Goal: Task Accomplishment & Management: Complete application form

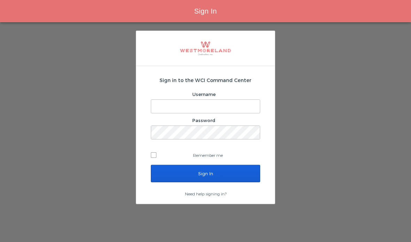
type input "Getnel@westmoreland.nyc"
click at [170, 170] on input "Sign In" at bounding box center [205, 173] width 109 height 17
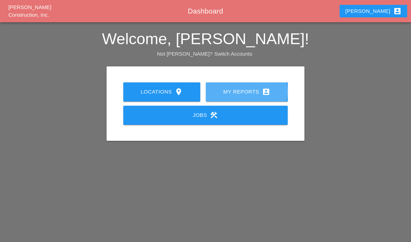
click at [236, 91] on div "My Reports account_box" at bounding box center [247, 92] width 60 height 8
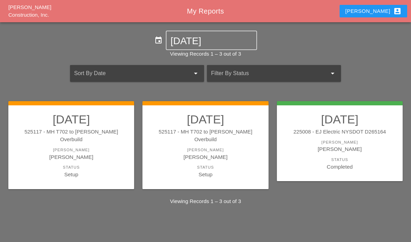
click at [226, 153] on div "[PERSON_NAME]" at bounding box center [205, 157] width 112 height 8
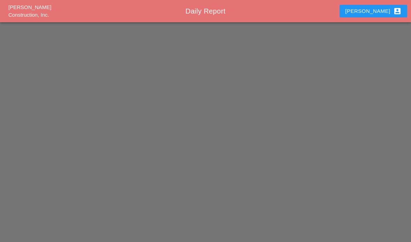
click at [180, 170] on div "[PERSON_NAME] Construction, Inc. Daily Report [PERSON_NAME] account_box" at bounding box center [205, 121] width 411 height 242
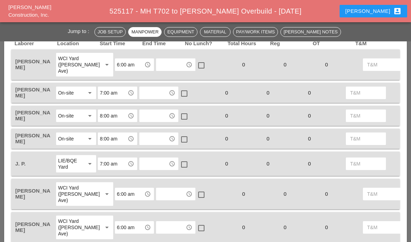
scroll to position [363, 0]
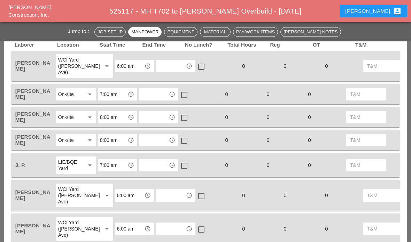
click at [164, 71] on input "text" at bounding box center [170, 66] width 25 height 11
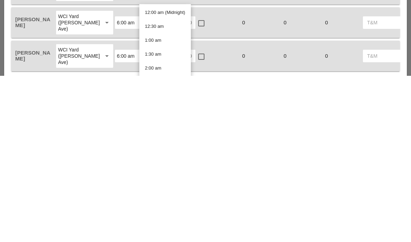
scroll to position [408, 0]
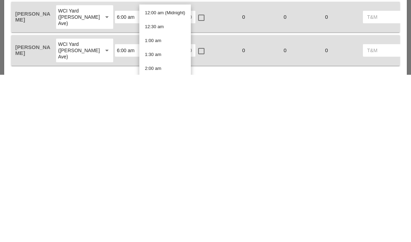
click at [96, 206] on div "WCI Yard (Provost Ave) arrow_drop_down" at bounding box center [84, 218] width 57 height 24
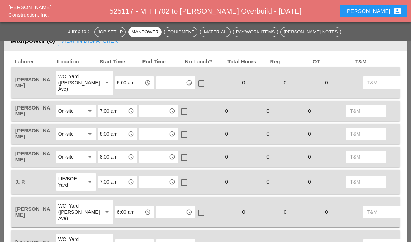
scroll to position [345, 0]
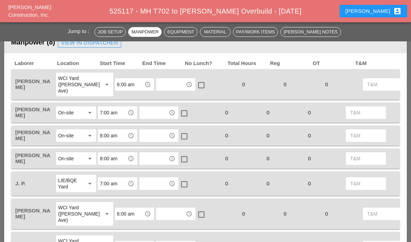
click at [158, 87] on input "text" at bounding box center [170, 84] width 25 height 11
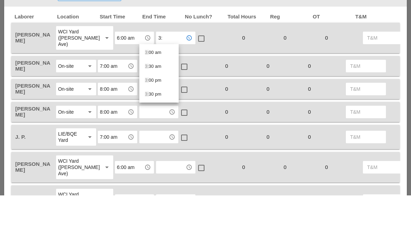
type input "3:3"
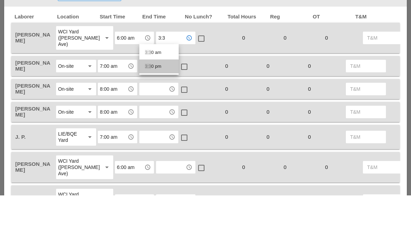
click at [149, 109] on div "3:3 0 pm" at bounding box center [159, 113] width 28 height 8
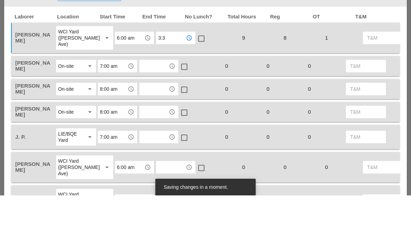
click at [153, 107] on input "text" at bounding box center [153, 112] width 25 height 11
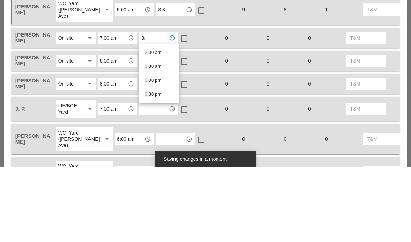
type input "3:3"
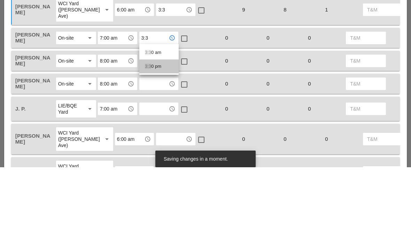
click at [147, 139] on span "3:3" at bounding box center [148, 141] width 6 height 5
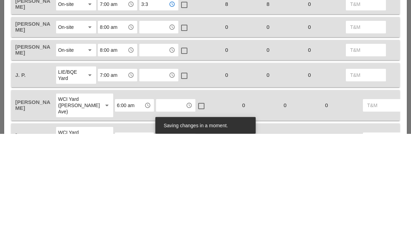
click at [154, 130] on input "text" at bounding box center [153, 135] width 25 height 11
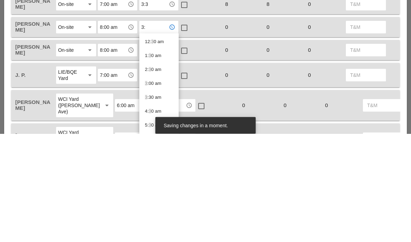
type input "3:3"
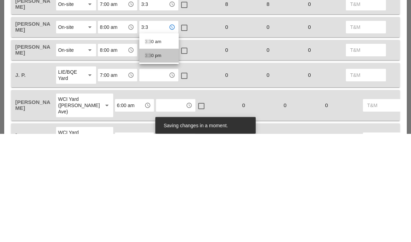
click at [150, 162] on span "3:3" at bounding box center [148, 164] width 6 height 5
click at [113, 130] on input "8:00 am" at bounding box center [112, 135] width 25 height 11
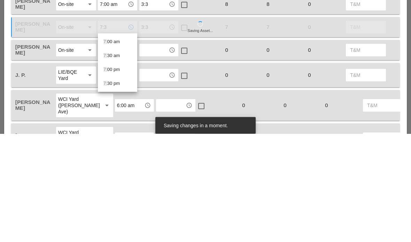
type input "7:30"
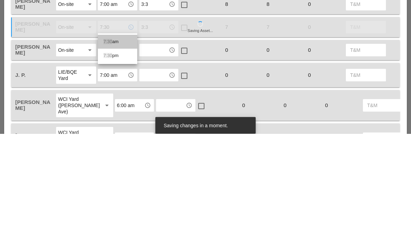
click at [114, 146] on div "7:30 am" at bounding box center [117, 150] width 28 height 8
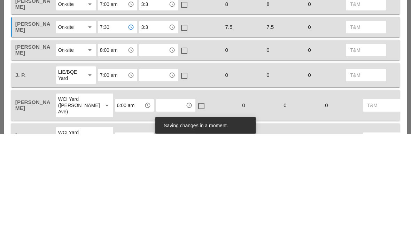
click at [180, 131] on div at bounding box center [184, 137] width 12 height 12
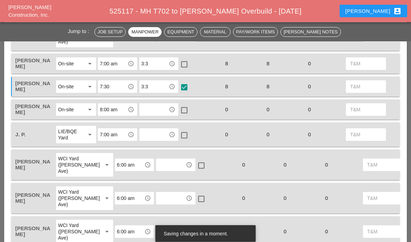
scroll to position [394, 0]
click at [108, 105] on input "8:00 am" at bounding box center [112, 109] width 25 height 11
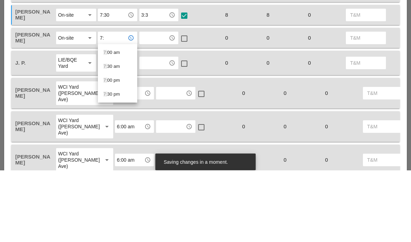
type input "7:3"
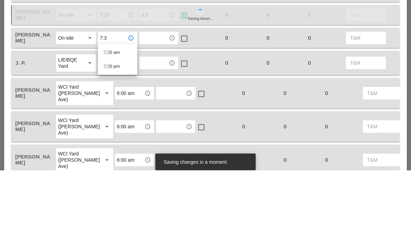
click at [111, 120] on div "7:3 0 am" at bounding box center [117, 124] width 28 height 8
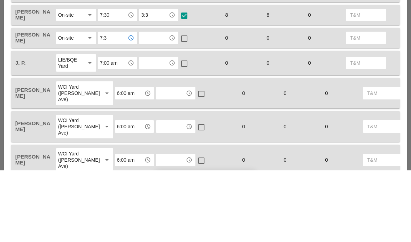
click at [152, 104] on input "text" at bounding box center [153, 109] width 25 height 11
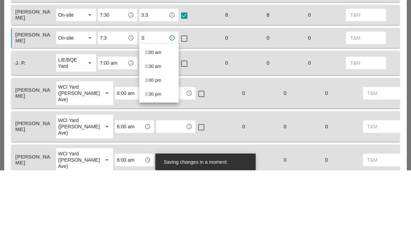
type input "3:3"
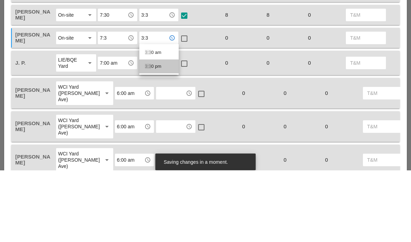
click at [155, 134] on div "3:3 0 pm" at bounding box center [159, 138] width 28 height 8
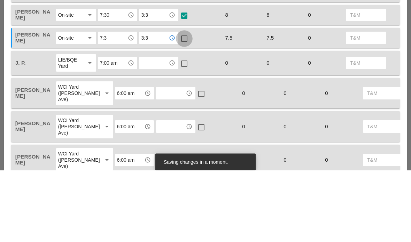
click at [187, 105] on div at bounding box center [184, 111] width 12 height 12
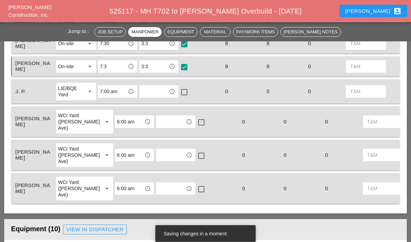
scroll to position [440, 0]
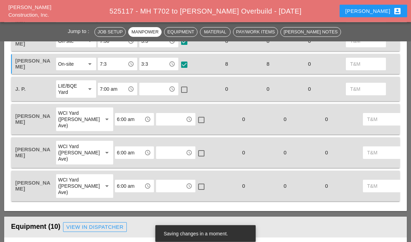
click at [158, 85] on input "text" at bounding box center [153, 89] width 25 height 11
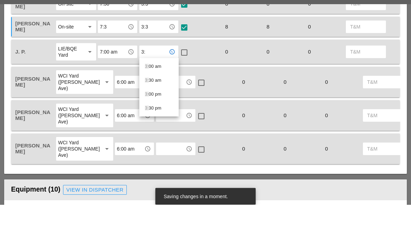
type input "3:3"
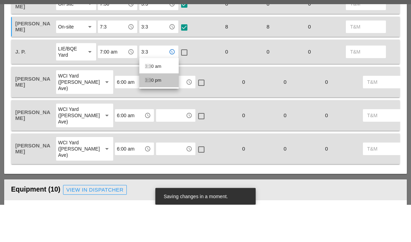
click at [155, 114] on div "3:3 0 pm" at bounding box center [159, 118] width 28 height 8
click at [158, 114] on input "text" at bounding box center [170, 119] width 25 height 11
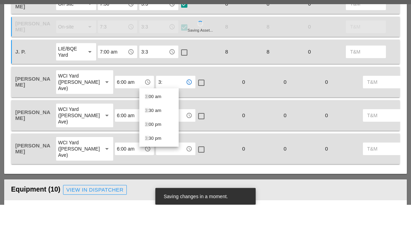
type input "3:3"
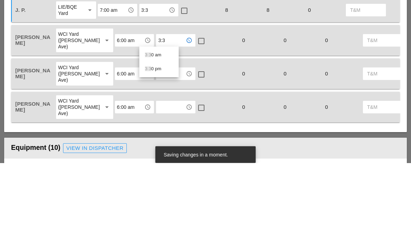
click at [150, 144] on div "3:3 0 pm" at bounding box center [159, 148] width 28 height 8
click at [158, 148] on input "text" at bounding box center [170, 153] width 25 height 11
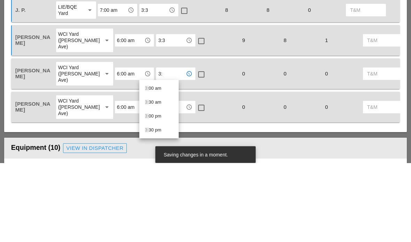
type input "3:3"
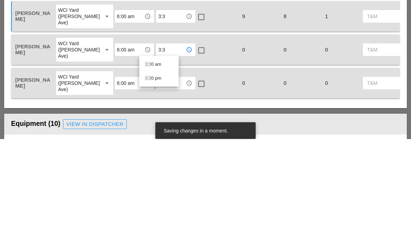
click at [152, 178] on div "3:3 0 pm" at bounding box center [159, 182] width 28 height 8
click at [158, 181] on input "text" at bounding box center [170, 186] width 25 height 11
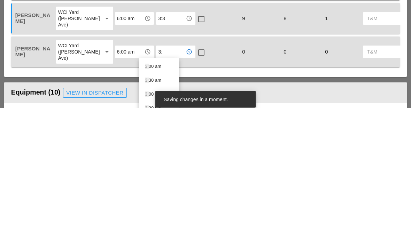
type input "3:3"
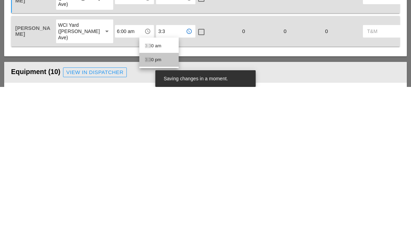
click at [153, 211] on div "3:3 0 pm" at bounding box center [159, 215] width 28 height 8
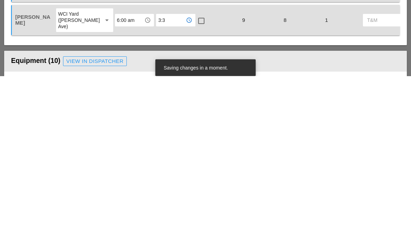
click at [182, 217] on header "Equipment (10) View in Dispatcher" at bounding box center [205, 227] width 403 height 21
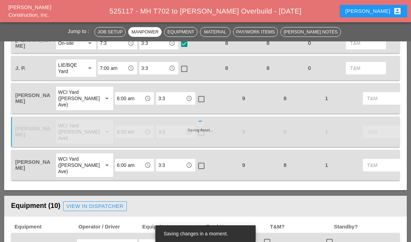
scroll to position [461, 0]
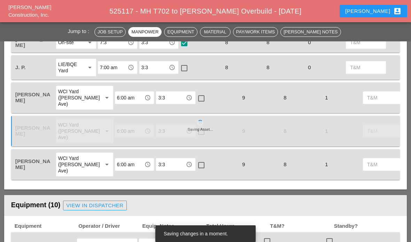
click at [117, 136] on input "6:00 am" at bounding box center [129, 131] width 25 height 11
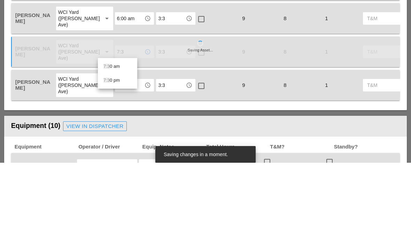
type input "7:30"
click at [122, 139] on div "7:30 am" at bounding box center [117, 146] width 28 height 14
click at [195, 126] on div at bounding box center [201, 132] width 12 height 12
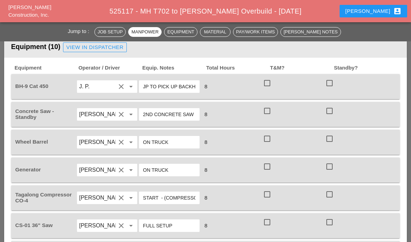
scroll to position [617, 0]
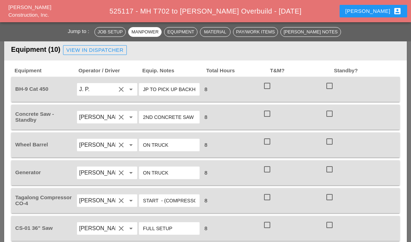
click at [274, 82] on div "check_box_outline_blank" at bounding box center [268, 86] width 11 height 8
click at [271, 86] on div at bounding box center [267, 86] width 12 height 12
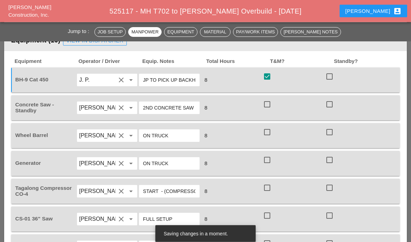
scroll to position [627, 0]
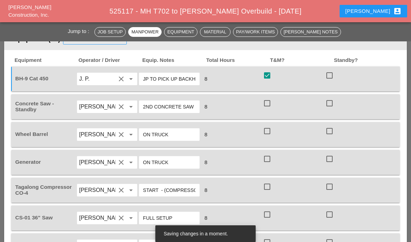
click at [267, 104] on div at bounding box center [267, 104] width 12 height 12
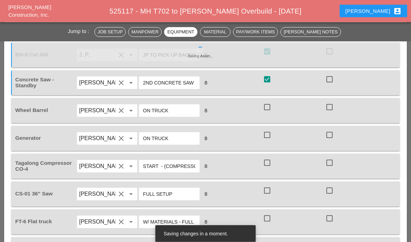
scroll to position [658, 0]
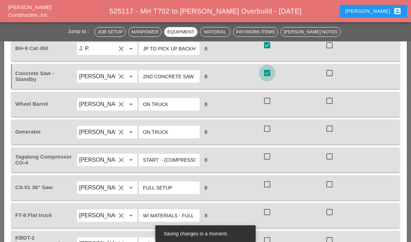
click at [268, 75] on div at bounding box center [267, 73] width 12 height 12
click at [325, 77] on div at bounding box center [330, 73] width 12 height 12
click at [265, 104] on div at bounding box center [267, 101] width 12 height 12
click at [270, 126] on div at bounding box center [267, 129] width 12 height 12
click at [273, 130] on div at bounding box center [267, 129] width 12 height 12
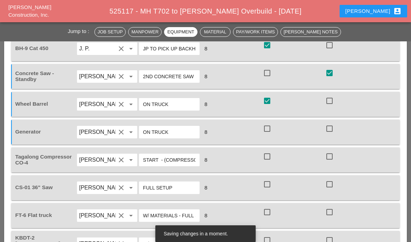
click at [332, 129] on div at bounding box center [330, 129] width 12 height 12
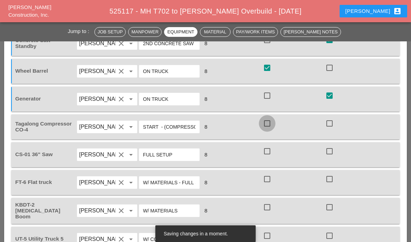
click at [267, 125] on div at bounding box center [267, 124] width 12 height 12
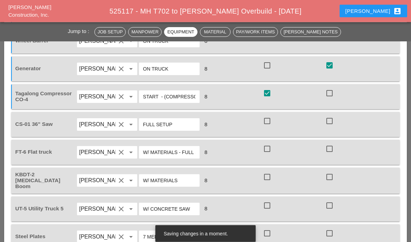
scroll to position [726, 0]
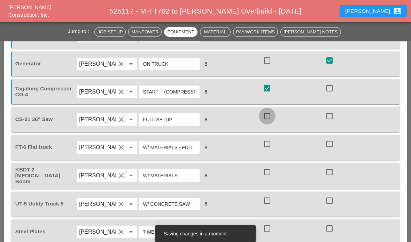
click at [269, 119] on div at bounding box center [267, 116] width 12 height 12
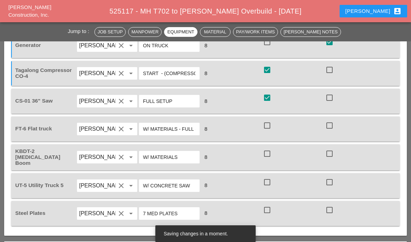
scroll to position [750, 0]
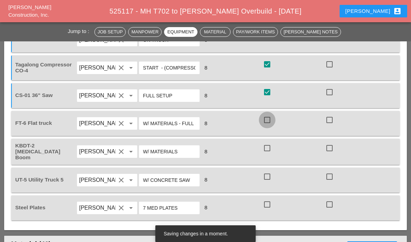
click at [269, 123] on div at bounding box center [267, 120] width 12 height 12
click at [272, 148] on div at bounding box center [267, 148] width 12 height 12
click at [269, 178] on div at bounding box center [267, 177] width 12 height 12
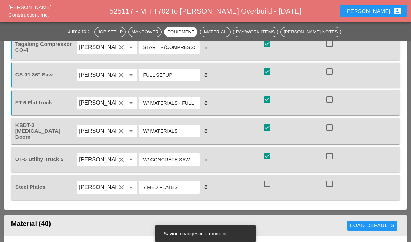
scroll to position [795, 0]
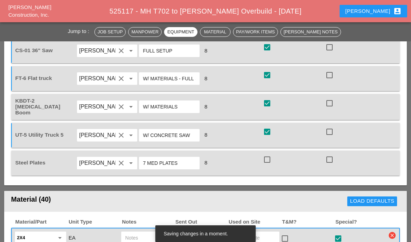
click at [269, 163] on div at bounding box center [267, 160] width 12 height 12
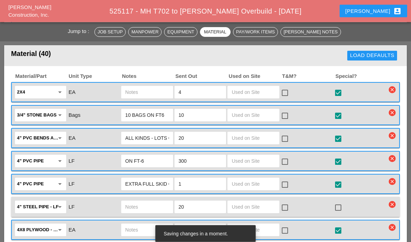
scroll to position [941, 0]
click at [248, 158] on input "text" at bounding box center [254, 161] width 44 height 11
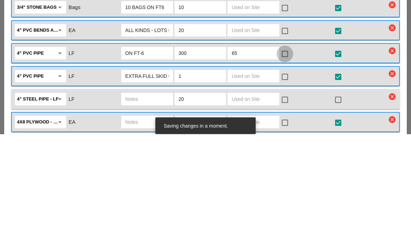
type input "65"
click at [287, 156] on div at bounding box center [285, 162] width 12 height 12
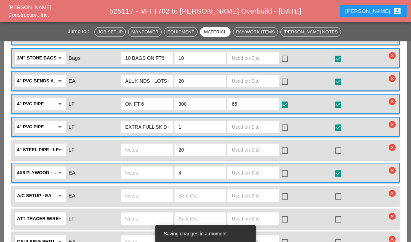
scroll to position [998, 0]
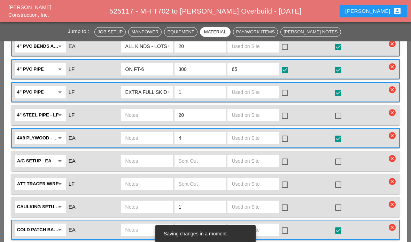
click at [247, 137] on input "text" at bounding box center [254, 138] width 44 height 11
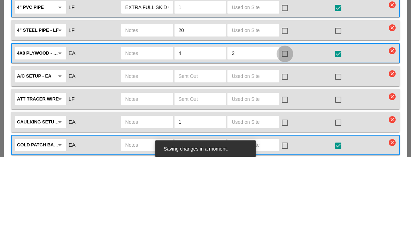
type input "2"
click at [285, 133] on div at bounding box center [285, 139] width 12 height 12
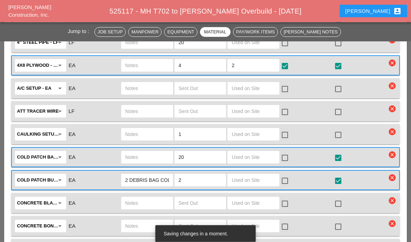
scroll to position [1106, 0]
click at [255, 111] on input "text" at bounding box center [254, 111] width 44 height 11
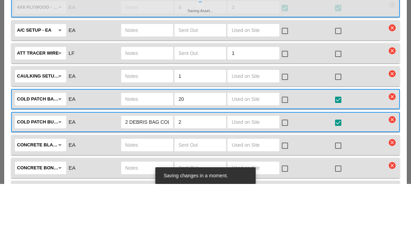
type input "1"
click at [287, 106] on div at bounding box center [285, 112] width 12 height 12
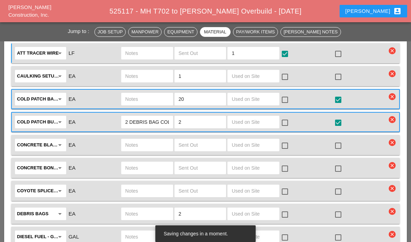
click at [252, 103] on input "text" at bounding box center [254, 99] width 44 height 11
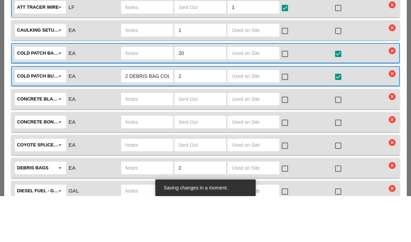
click at [253, 117] on input "text" at bounding box center [254, 122] width 44 height 11
type input "1"
click at [286, 117] on div at bounding box center [285, 123] width 12 height 12
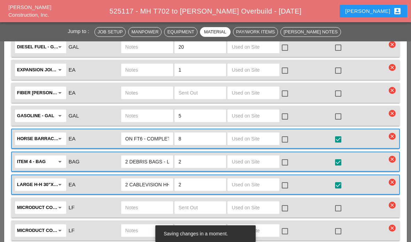
click at [256, 135] on input "text" at bounding box center [254, 138] width 44 height 11
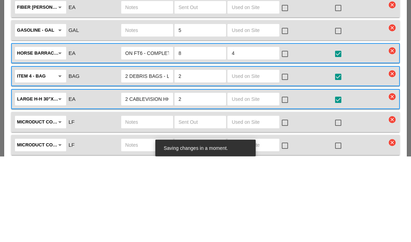
type input "4"
click at [288, 134] on div at bounding box center [285, 140] width 12 height 12
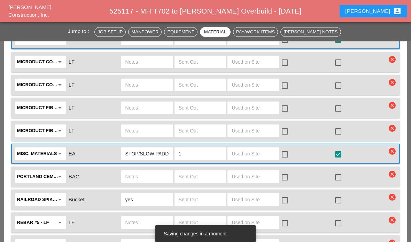
click at [260, 154] on input "text" at bounding box center [254, 153] width 44 height 11
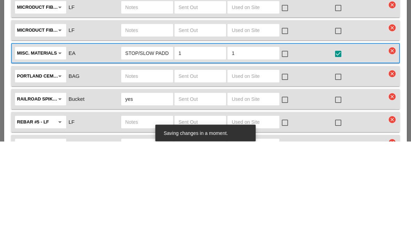
type input "1"
click at [290, 149] on div at bounding box center [285, 155] width 12 height 12
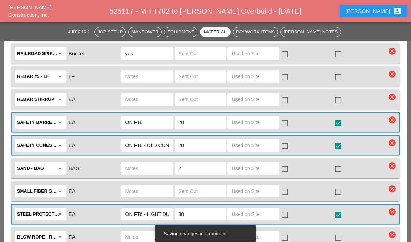
scroll to position [1647, 0]
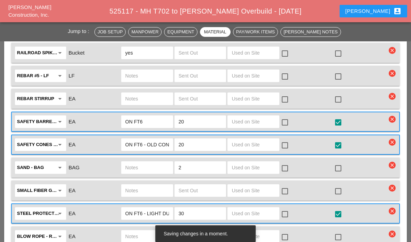
click at [266, 119] on input "text" at bounding box center [254, 121] width 44 height 11
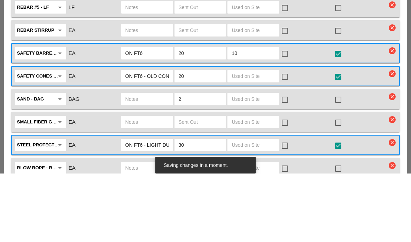
type input "10"
click at [287, 117] on div at bounding box center [285, 123] width 12 height 12
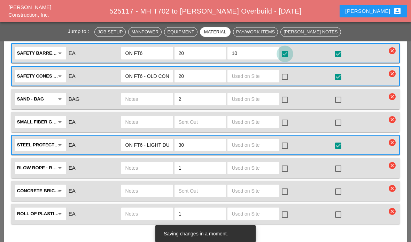
click at [262, 79] on input "text" at bounding box center [254, 76] width 44 height 11
type input "10"
click at [287, 75] on div at bounding box center [285, 77] width 12 height 12
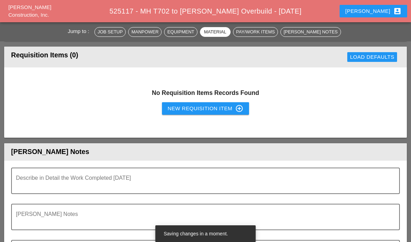
click at [290, 180] on textarea "Describe in Detail the Work Completed Today" at bounding box center [202, 185] width 373 height 17
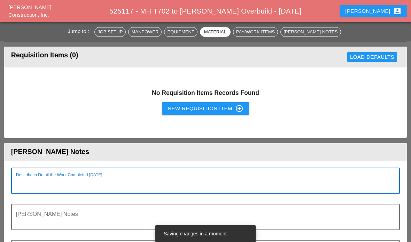
scroll to position [1925, 0]
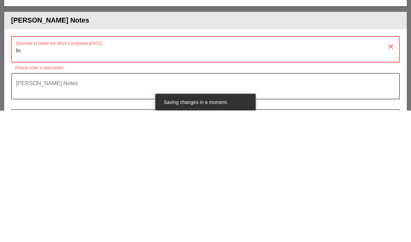
type textarea "Inv"
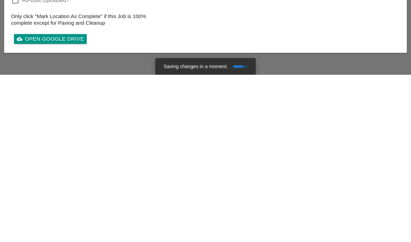
scroll to position [2112, 0]
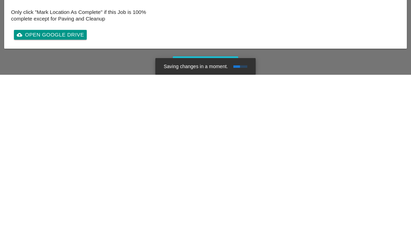
type textarea "Investigate manhole. Saw cut from the hand hole (bottom hand hole) towards bott…"
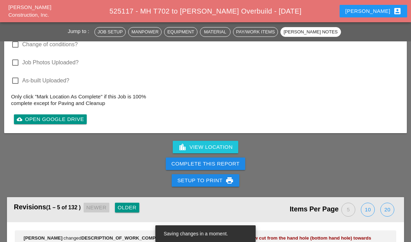
scroll to position [2217, 0]
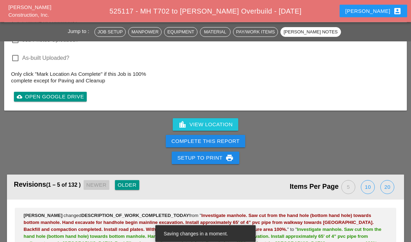
click at [209, 138] on div "Complete This Report" at bounding box center [205, 142] width 68 height 8
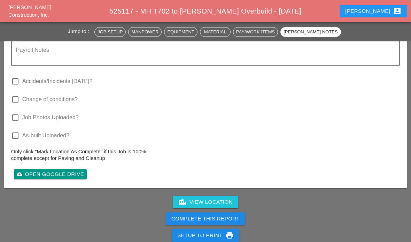
scroll to position [2141, 0]
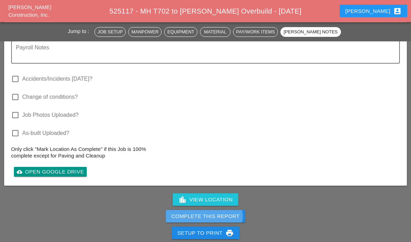
click at [192, 214] on div "Complete This Report" at bounding box center [205, 217] width 68 height 8
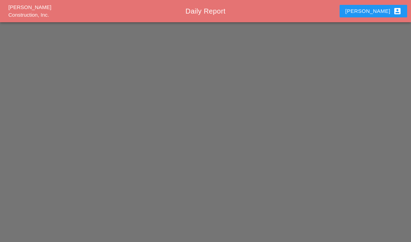
scroll to position [28, 0]
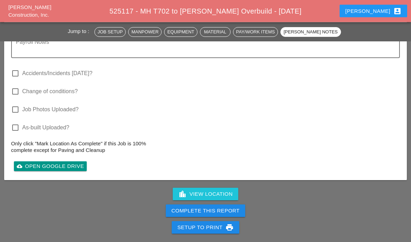
click at [192, 208] on div "Complete This Report" at bounding box center [205, 212] width 68 height 8
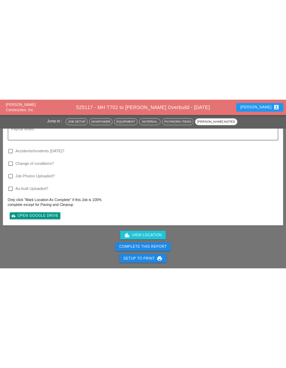
scroll to position [2147, 0]
